Goal: Task Accomplishment & Management: Manage account settings

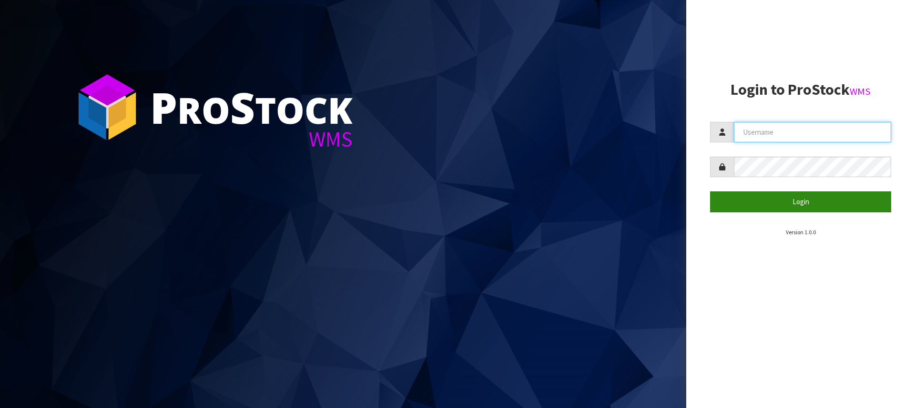
type input "[PERSON_NAME][EMAIL_ADDRESS][DOMAIN_NAME]"
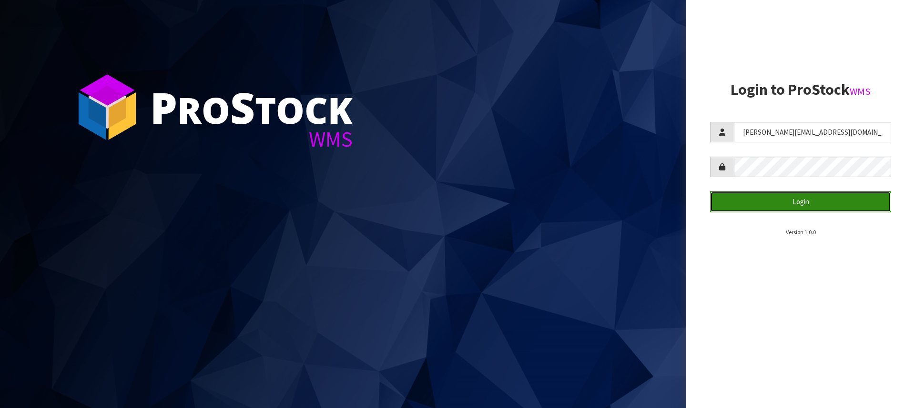
click at [792, 196] on button "Login" at bounding box center [800, 201] width 181 height 20
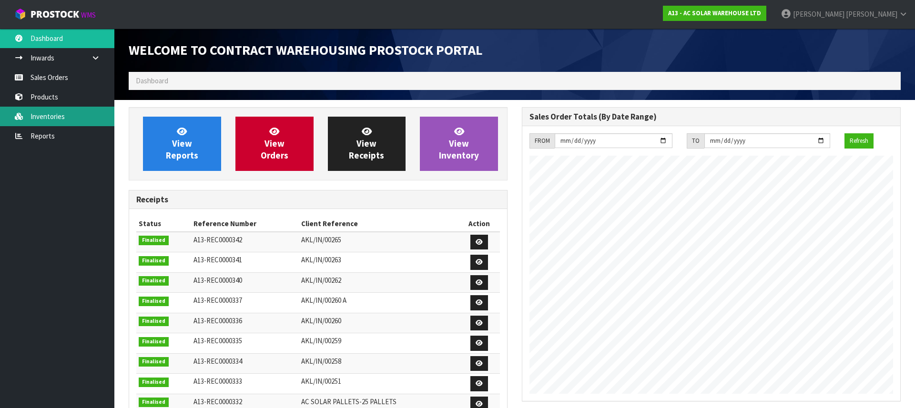
click at [45, 118] on link "Inventories" at bounding box center [57, 117] width 114 height 20
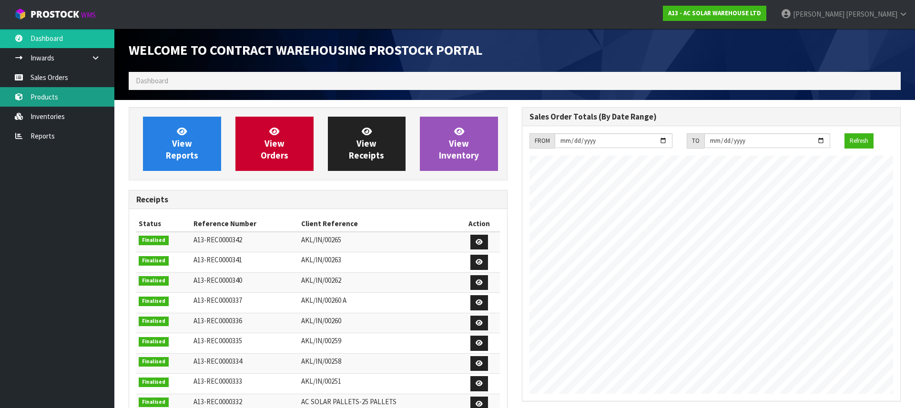
click at [45, 105] on body "Toggle navigation ProStock WMS A13 - AC SOLAR WAREHOUSE LTD [PERSON_NAME] Logou…" at bounding box center [457, 204] width 915 height 408
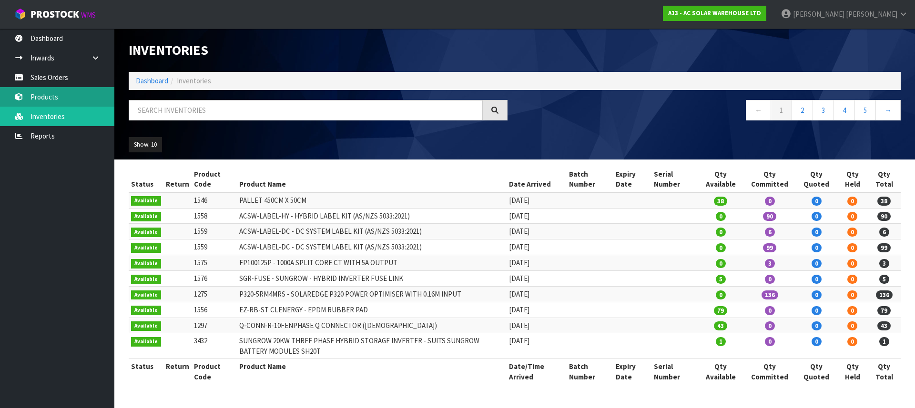
click at [46, 95] on body "Toggle navigation ProStock WMS A13 - AC SOLAR WAREHOUSE LTD [PERSON_NAME] Logou…" at bounding box center [457, 204] width 915 height 408
click at [46, 95] on link "Products" at bounding box center [57, 97] width 114 height 20
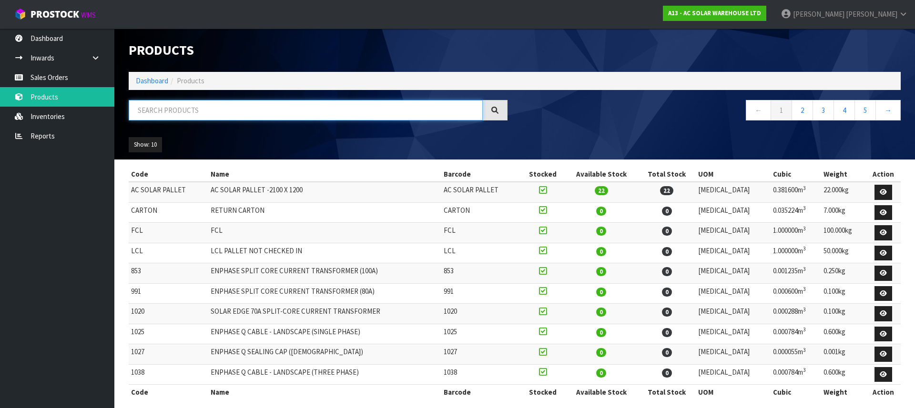
click at [183, 112] on input "text" at bounding box center [306, 110] width 354 height 20
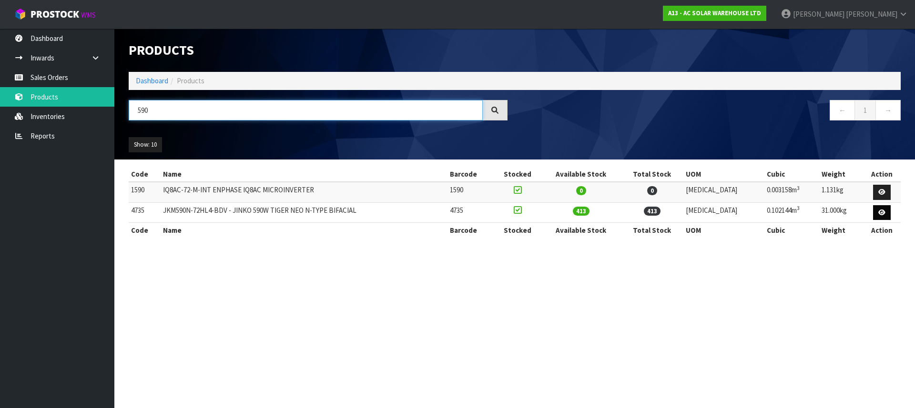
type input "590"
click at [880, 213] on icon at bounding box center [881, 213] width 7 height 6
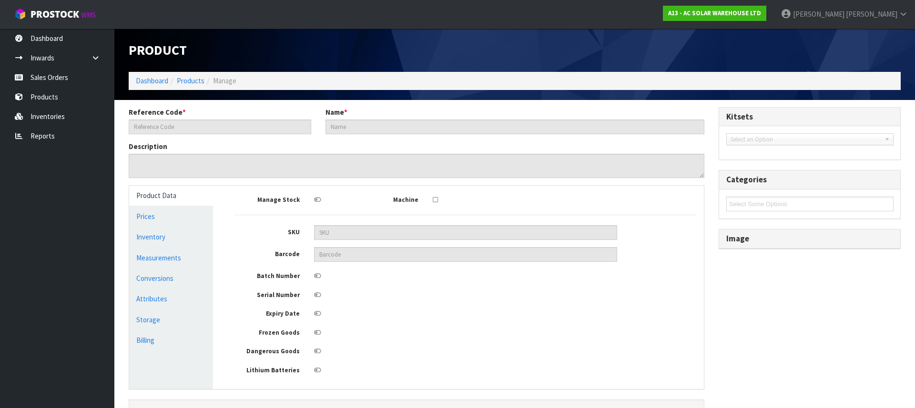
type input "4735"
type input "JKM590N-72HL4-BDV - JINKO 590W TIGER NEO N-TYPE BIFACIAL"
click at [182, 273] on link "Conversions" at bounding box center [171, 279] width 84 height 20
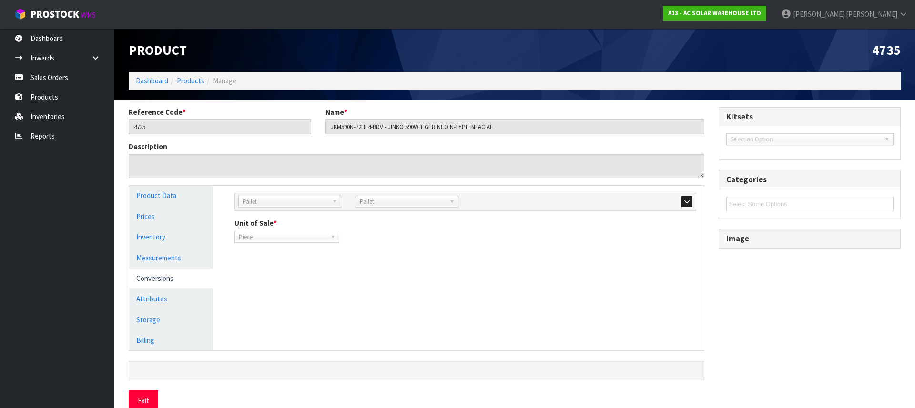
click at [694, 199] on div at bounding box center [641, 201] width 117 height 11
click at [691, 200] on button "button" at bounding box center [686, 201] width 11 height 11
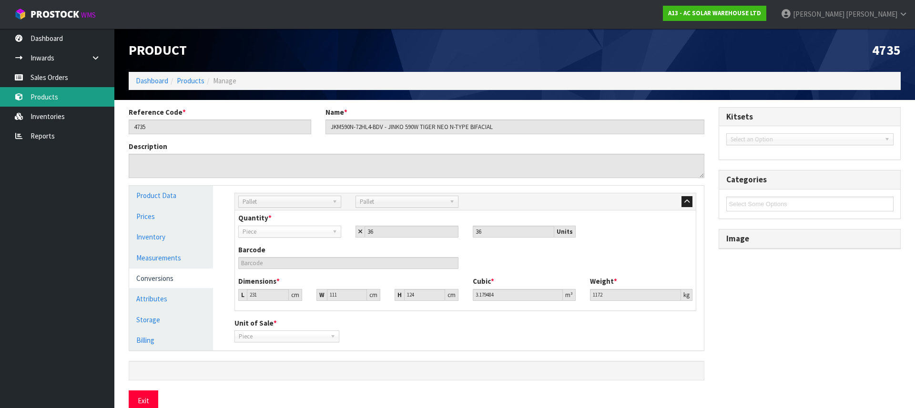
click at [48, 93] on link "Products" at bounding box center [57, 97] width 114 height 20
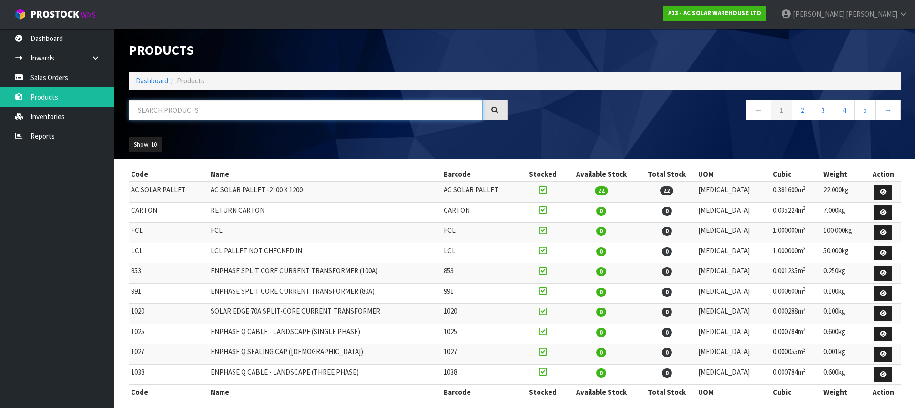
click at [186, 106] on input "text" at bounding box center [306, 110] width 354 height 20
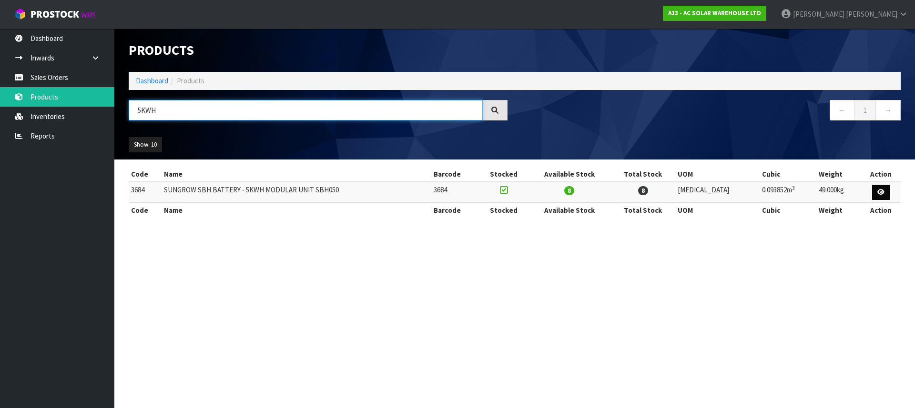
type input "5KWH"
click at [880, 191] on icon at bounding box center [880, 192] width 7 height 6
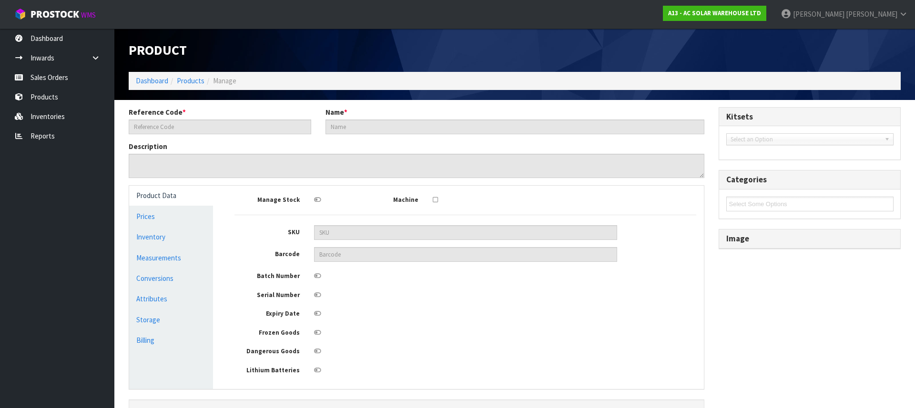
type input "3684"
type input "SUNGROW SBH BATTERY - 5KWH MODULAR UNIT SBH050"
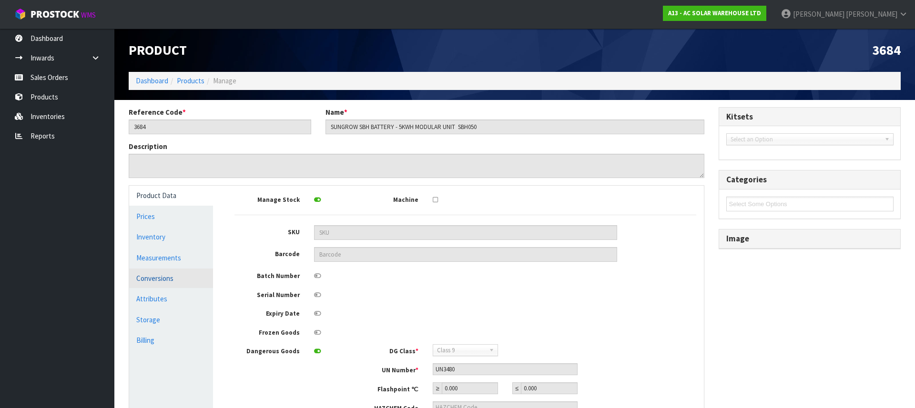
click at [181, 279] on link "Conversions" at bounding box center [171, 279] width 84 height 20
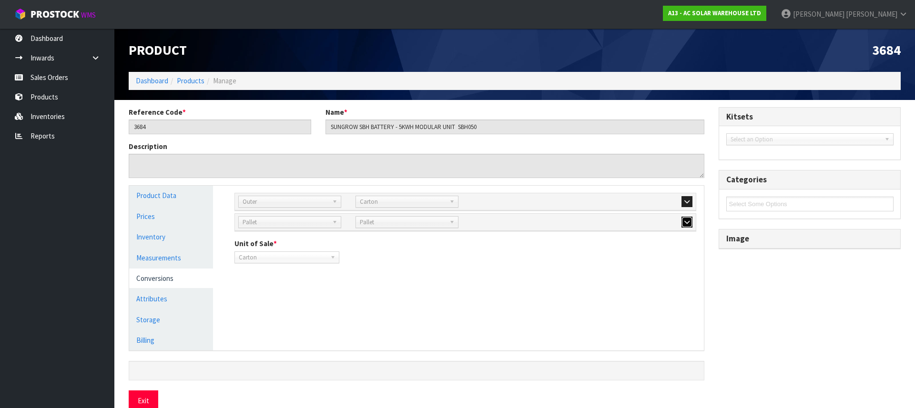
click at [689, 222] on icon "button" at bounding box center [686, 222] width 5 height 6
